Goal: Task Accomplishment & Management: Manage account settings

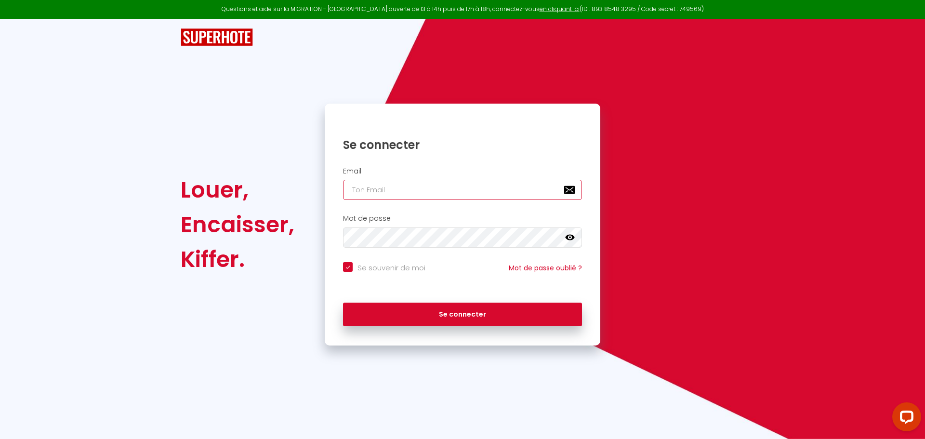
type input "[EMAIL_ADDRESS][DOMAIN_NAME]"
checkbox input "true"
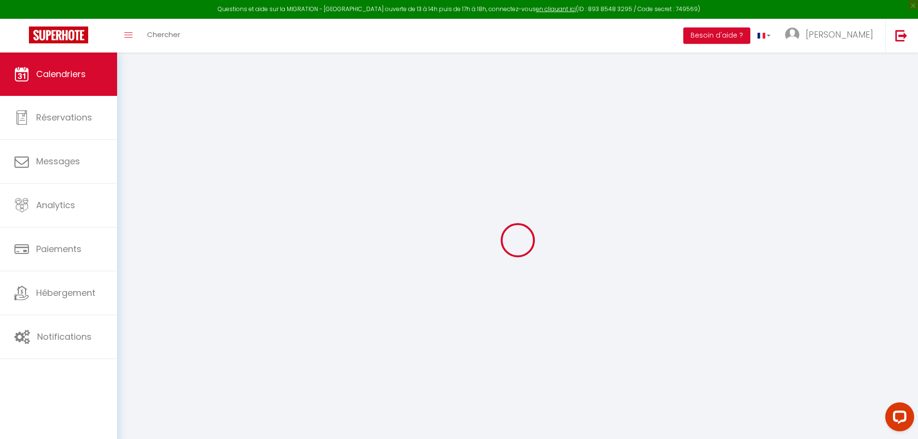
select select
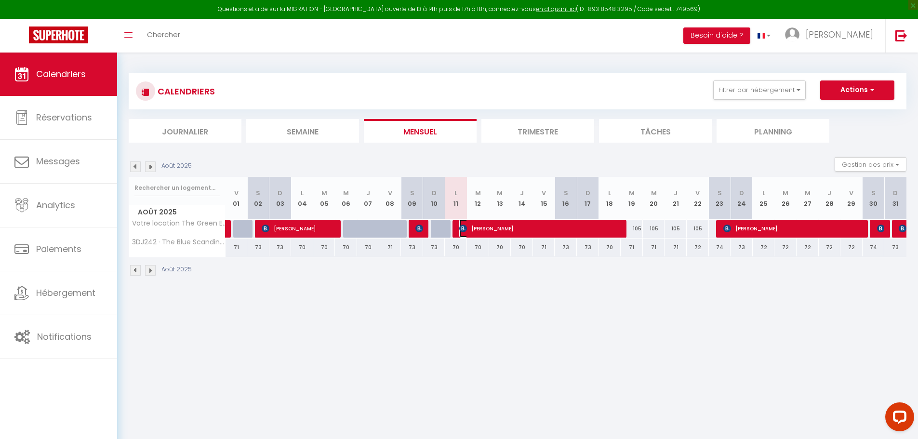
click at [482, 227] on span "[PERSON_NAME]" at bounding box center [540, 228] width 162 height 18
select select "OK"
select select "1"
select select "0"
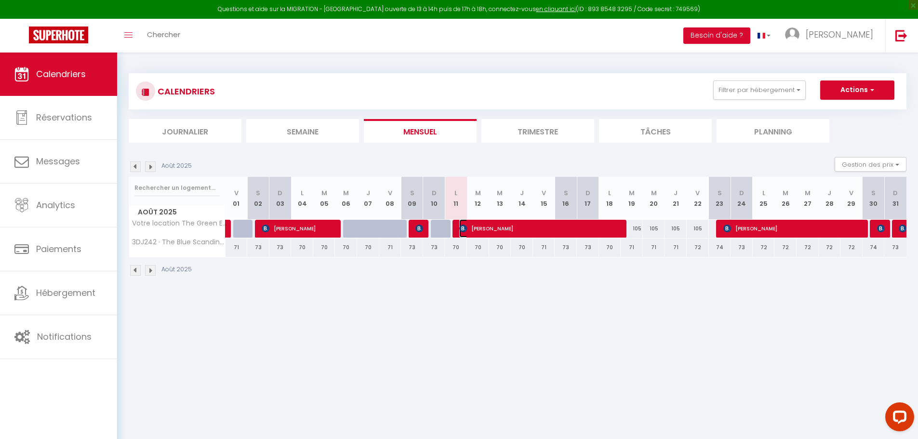
select select "1"
select select
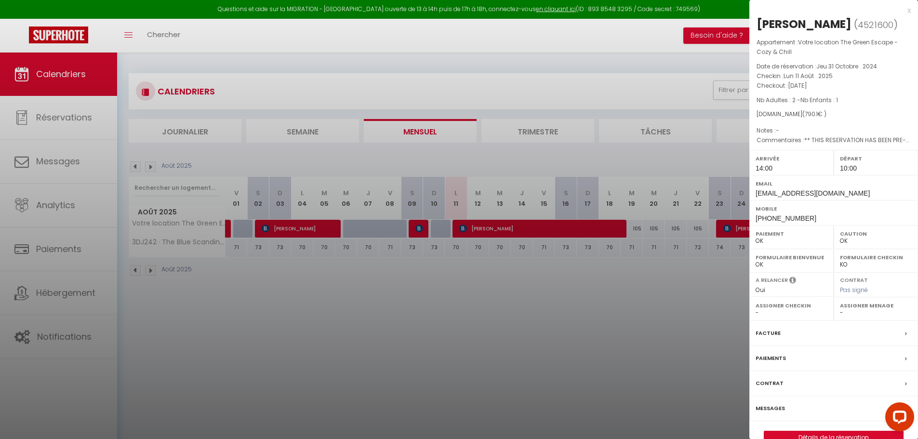
click at [908, 14] on div "x" at bounding box center [829, 11] width 161 height 12
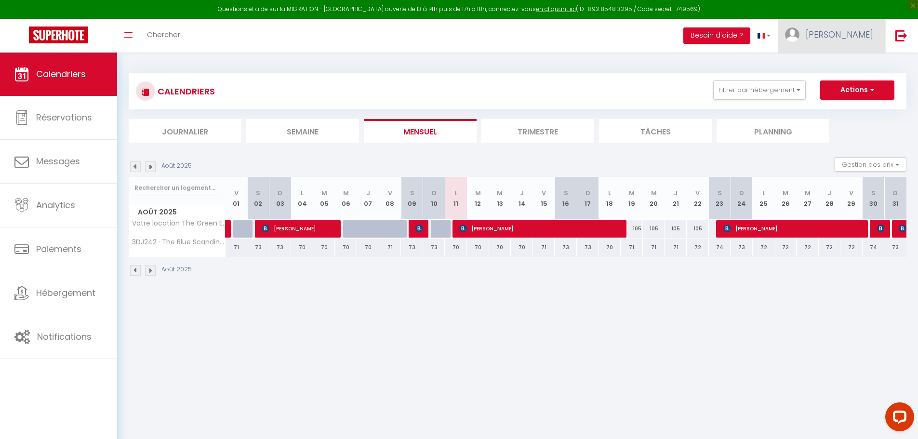
click at [862, 39] on span "[PERSON_NAME]" at bounding box center [838, 34] width 67 height 12
click at [900, 417] on icon "Open LiveChat chat widget" at bounding box center [899, 416] width 9 height 6
click at [620, 304] on body "Questions et aide sur la MIGRATION - [GEOGRAPHIC_DATA] ouverte de 13 à 14h puis…" at bounding box center [459, 272] width 918 height 439
